Goal: Check status: Check status

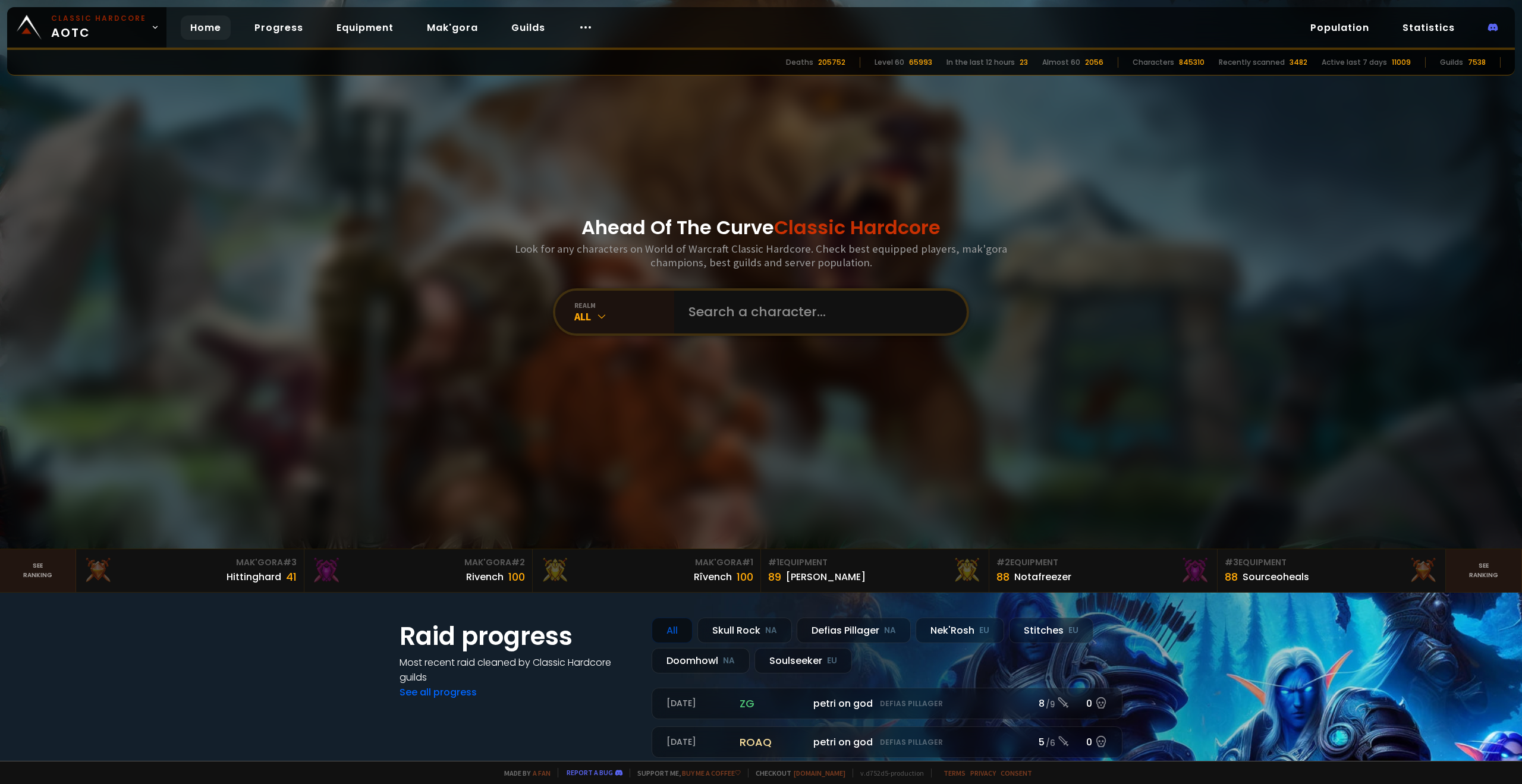
click at [705, 315] on input "text" at bounding box center [816, 312] width 271 height 43
type input "Parasamurai"
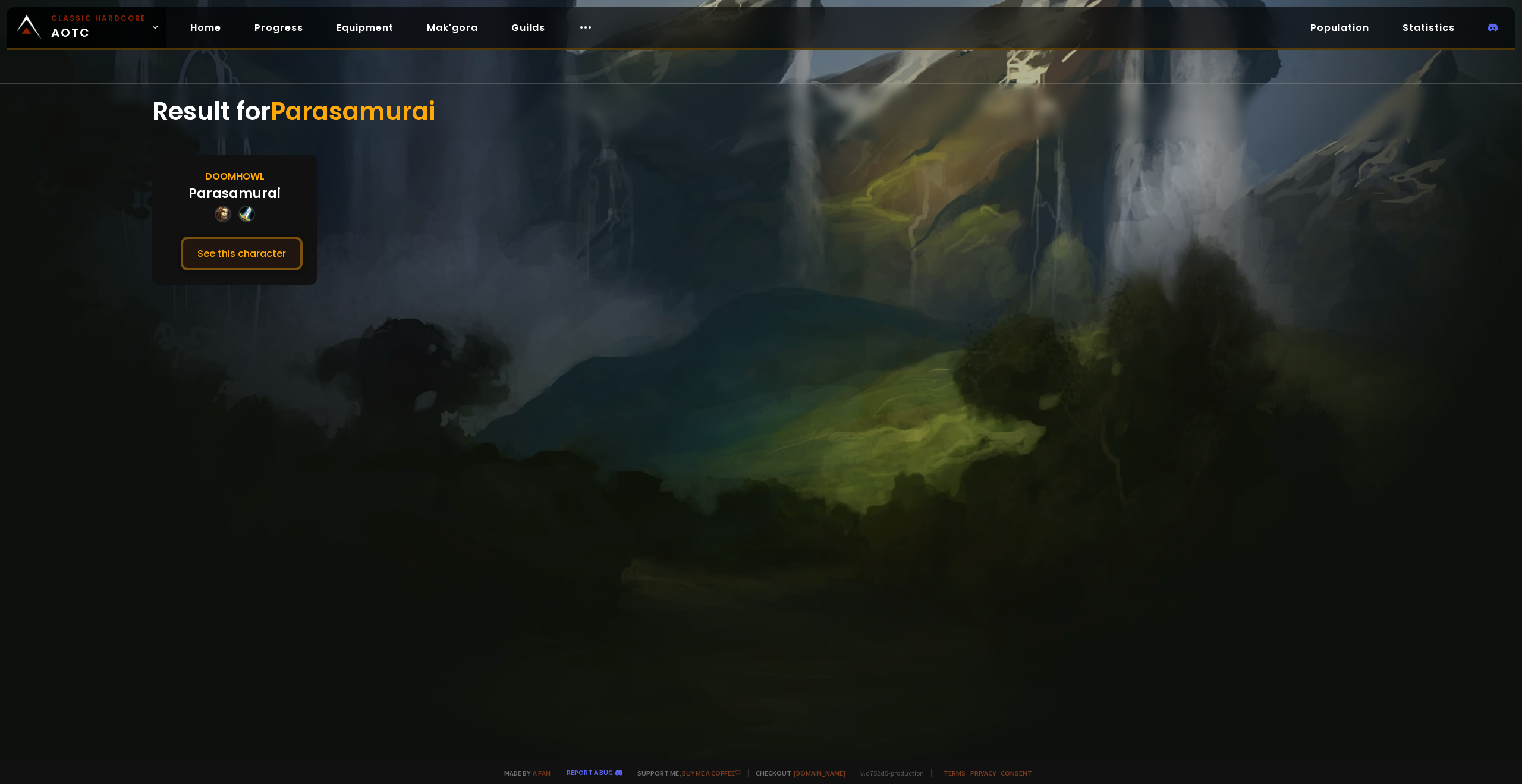
click at [263, 244] on button "See this character" at bounding box center [242, 253] width 122 height 34
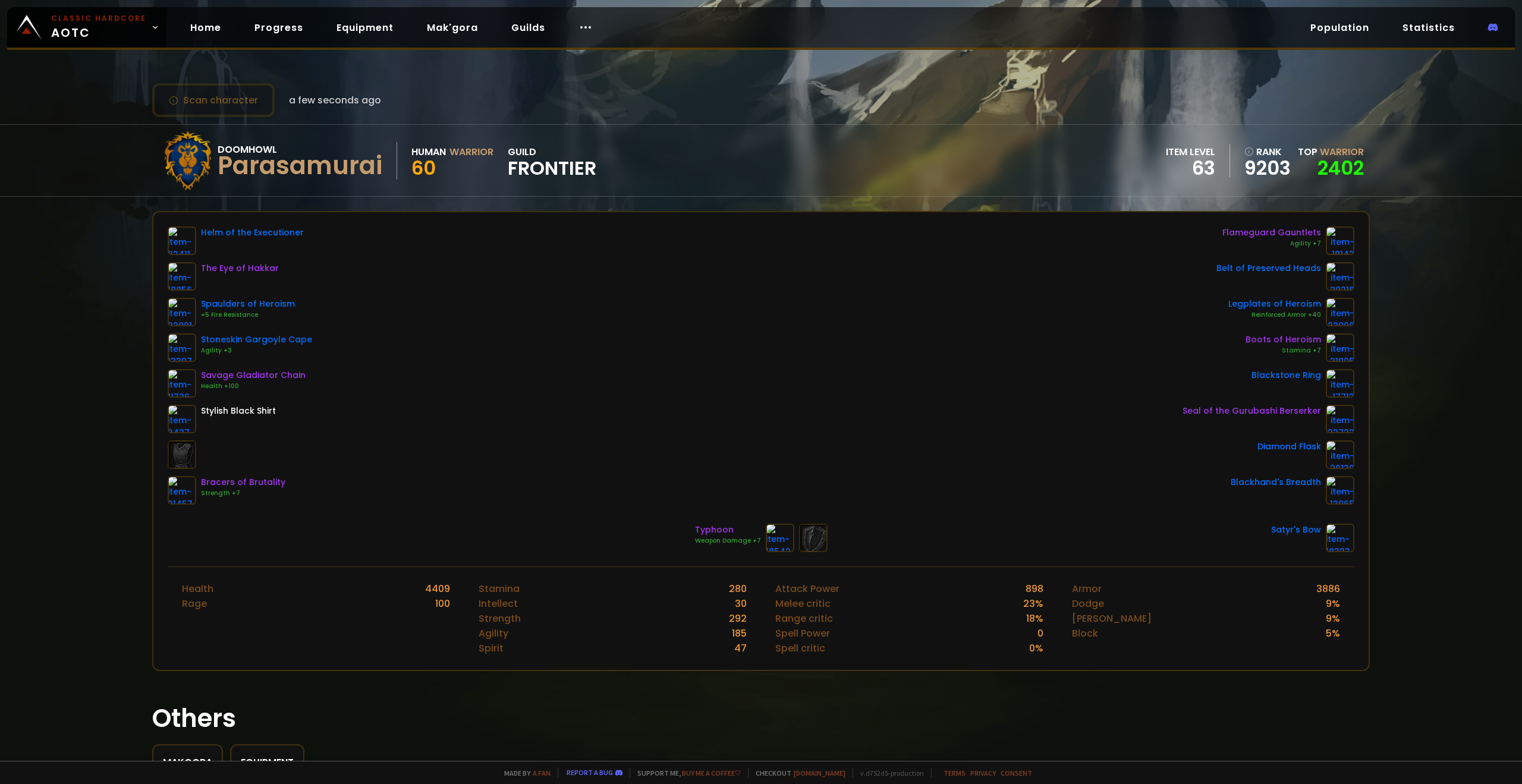
click at [551, 374] on div "Helm of the Executioner The Eye of Hakkar Spaulders of Heroism +5 Fire Resistan…" at bounding box center [761, 365] width 1187 height 278
